Goal: Navigation & Orientation: Find specific page/section

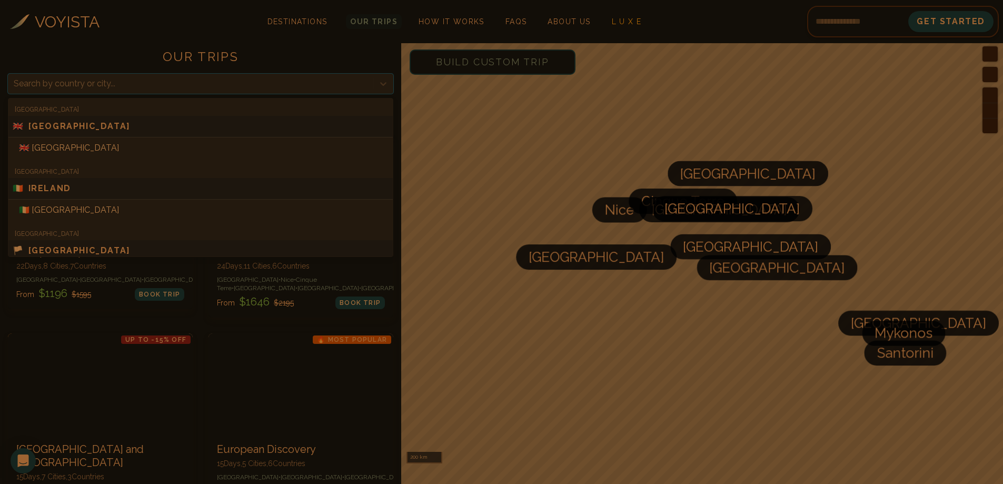
click at [254, 80] on div at bounding box center [191, 83] width 354 height 15
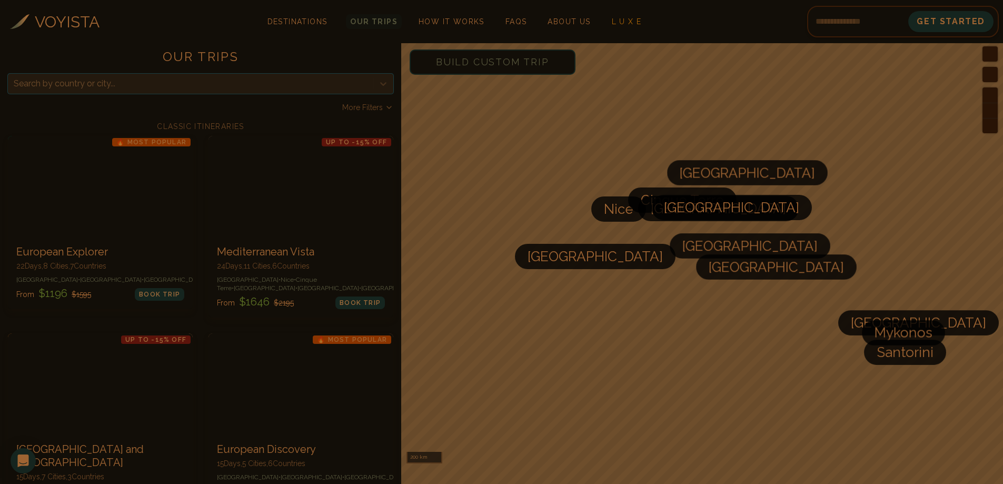
click at [254, 80] on div at bounding box center [191, 83] width 354 height 15
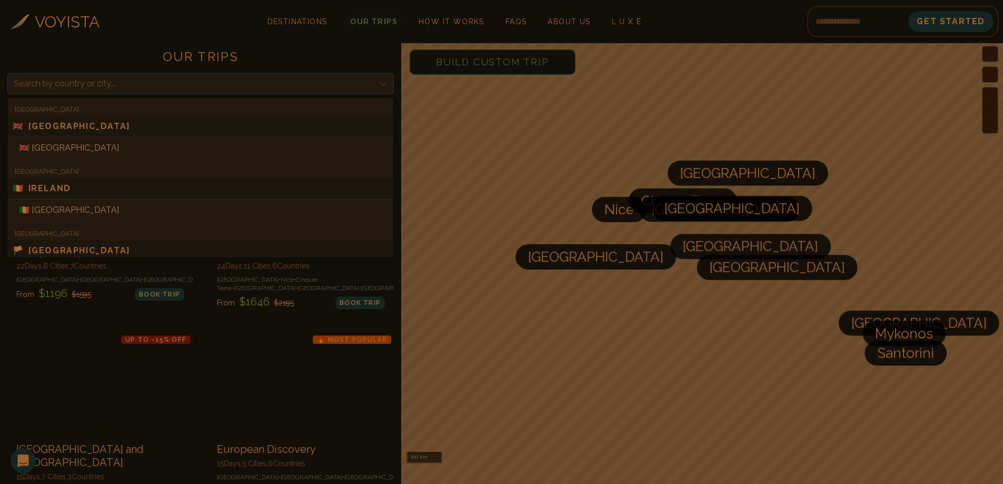
click at [203, 82] on div at bounding box center [191, 83] width 354 height 15
click at [92, 209] on div "🇬🇷 Mykonos" at bounding box center [200, 214] width 385 height 21
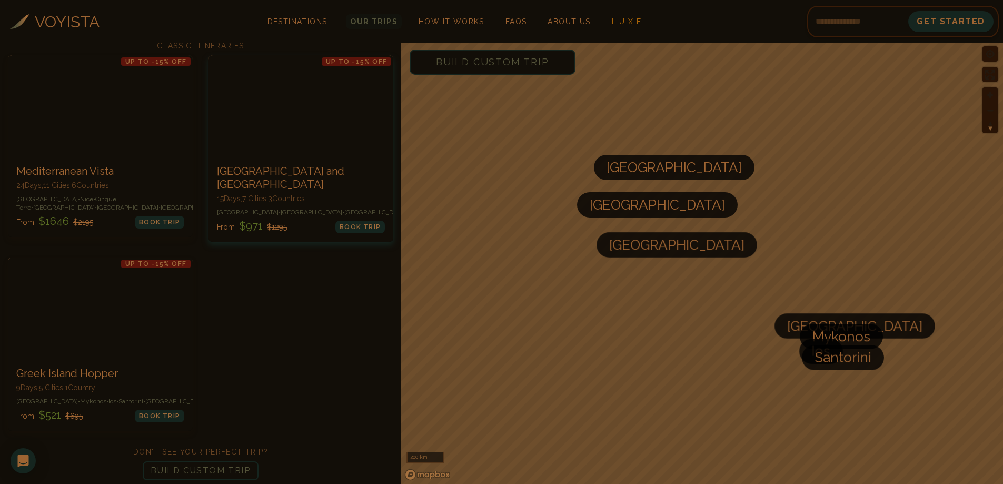
scroll to position [112, 0]
